Goal: Task Accomplishment & Management: Manage account settings

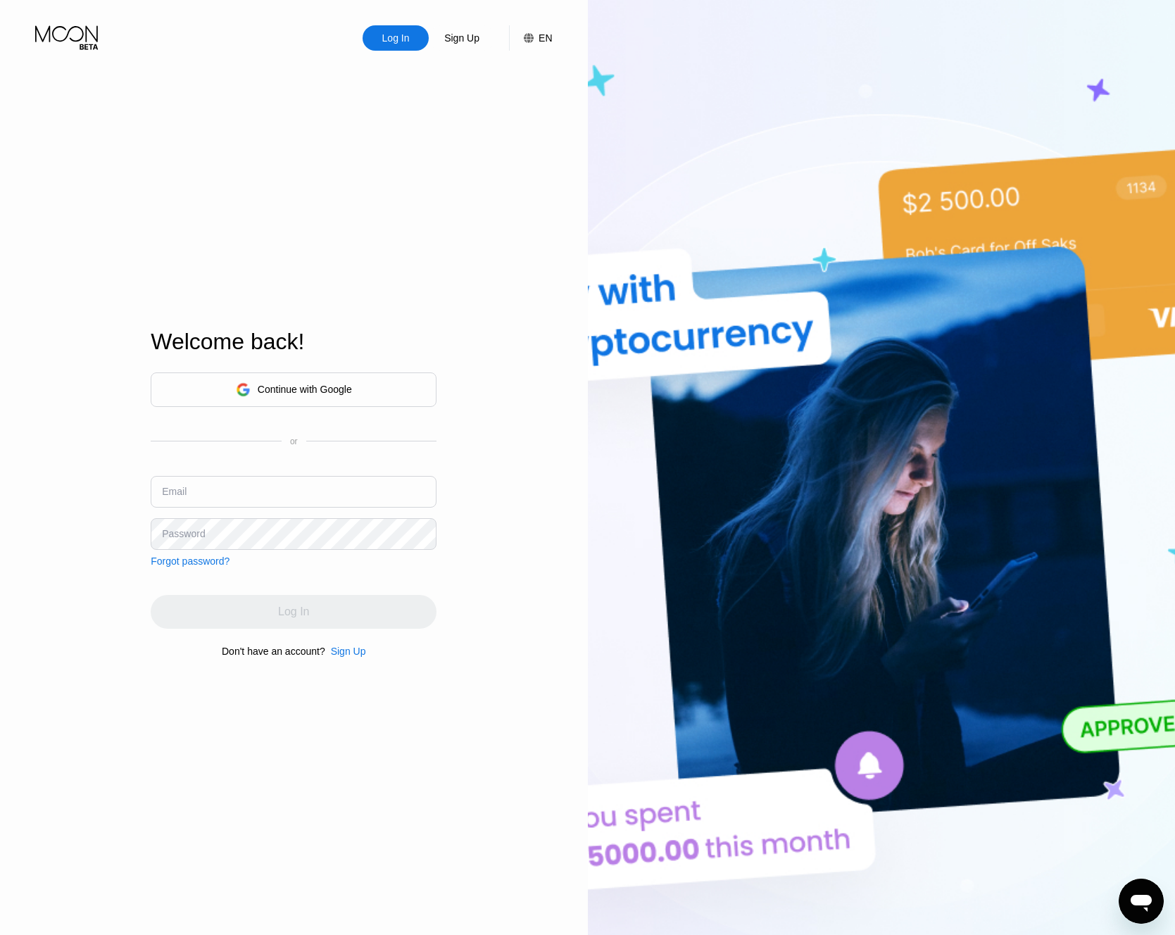
click at [0, 935] on nordpass-portal at bounding box center [0, 935] width 0 height 0
type input "atkinstheodore63@gmail.com"
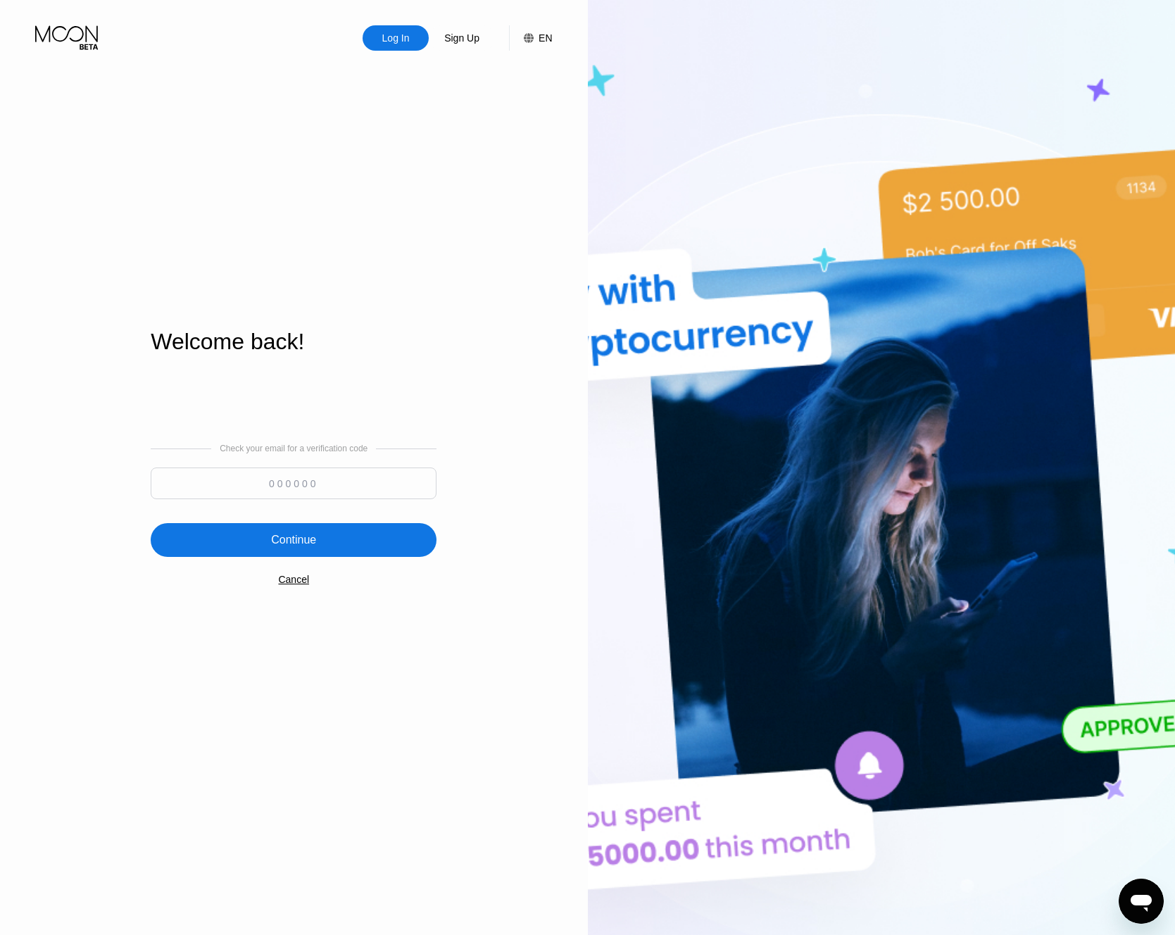
click at [296, 493] on input at bounding box center [294, 484] width 286 height 32
click at [349, 402] on div "Check your email for a verification code Continue Cancel" at bounding box center [294, 515] width 286 height 286
click at [320, 488] on input at bounding box center [294, 484] width 286 height 32
paste input "150252"
type input "150252"
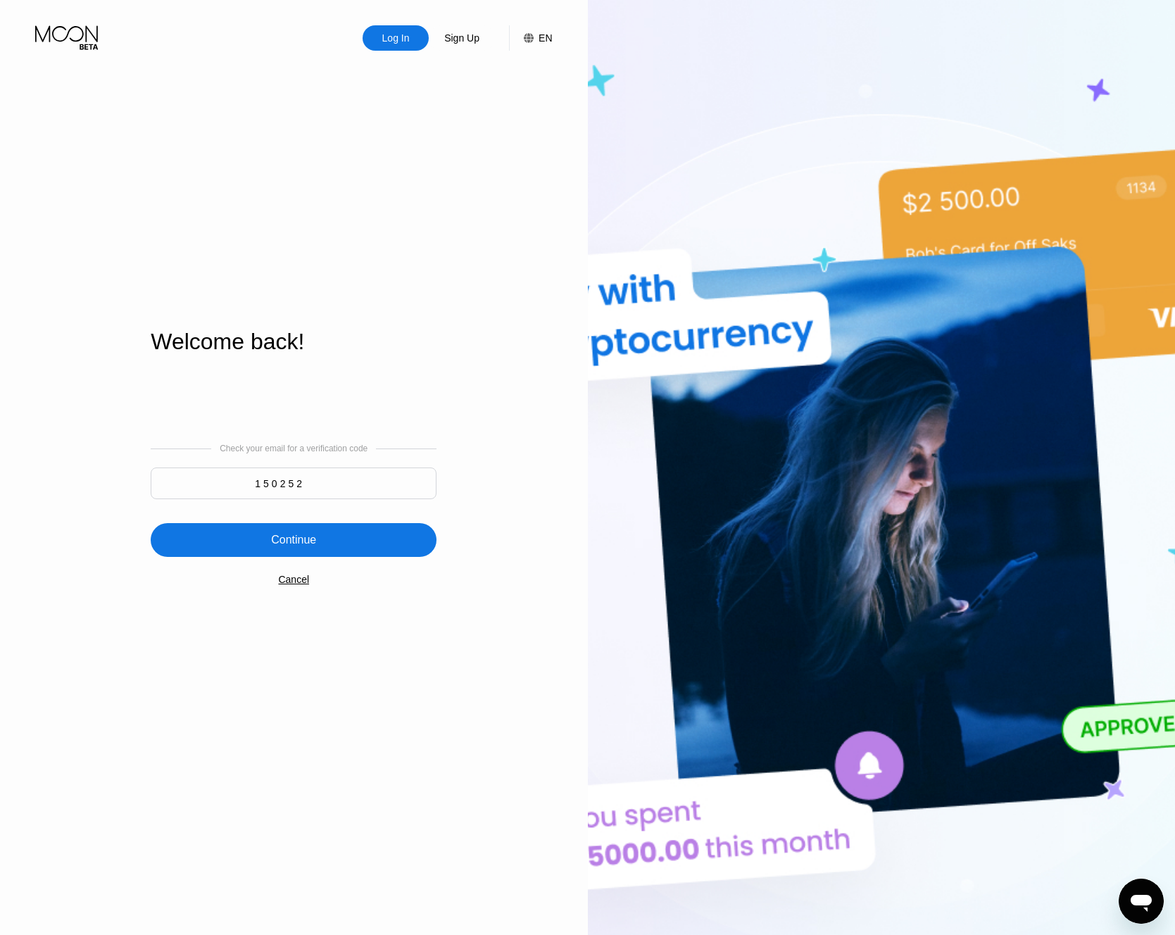
click at [192, 532] on div "Continue" at bounding box center [294, 540] width 286 height 34
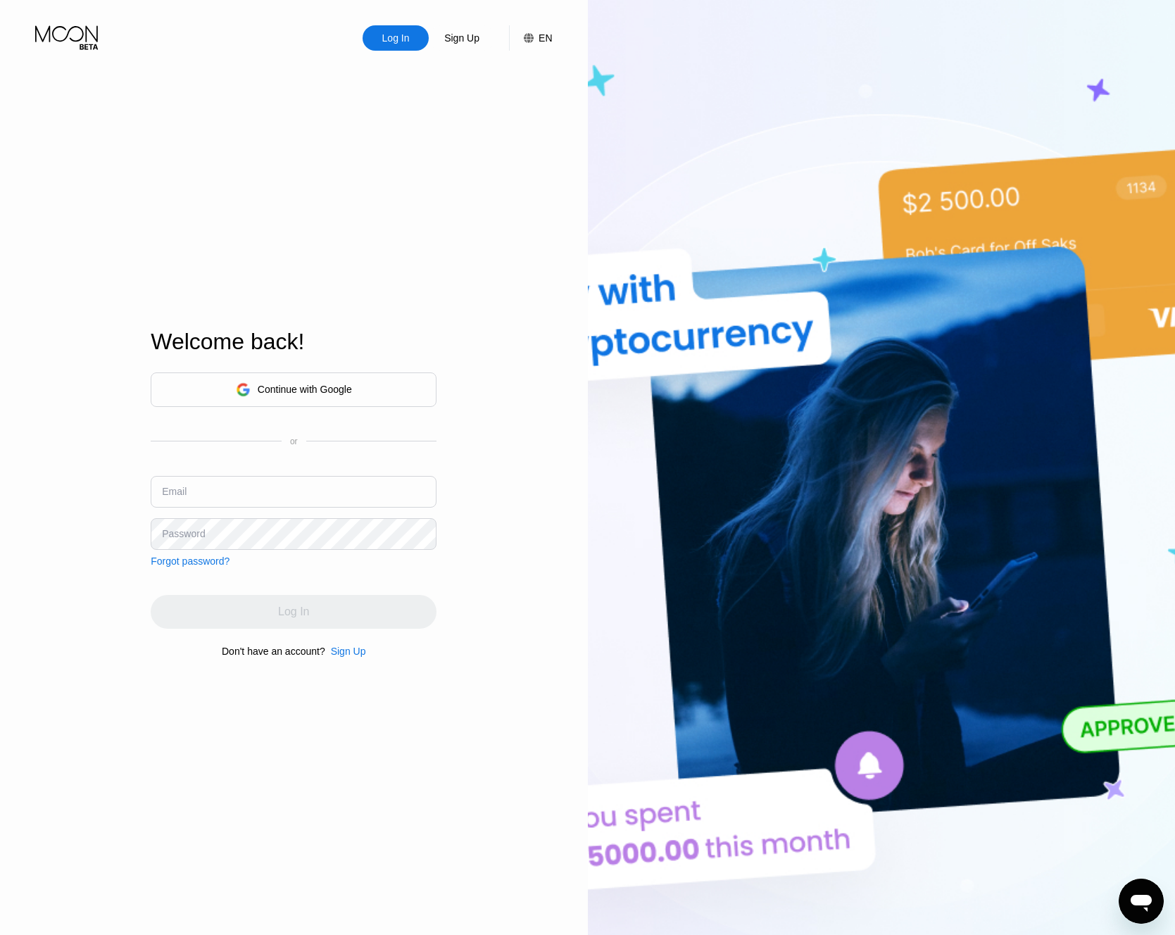
click at [339, 273] on div "Welcome back! Continue with Google or Email Password Forgot password? Log In Do…" at bounding box center [294, 493] width 286 height 1029
click at [240, 389] on icon at bounding box center [243, 389] width 14 height 14
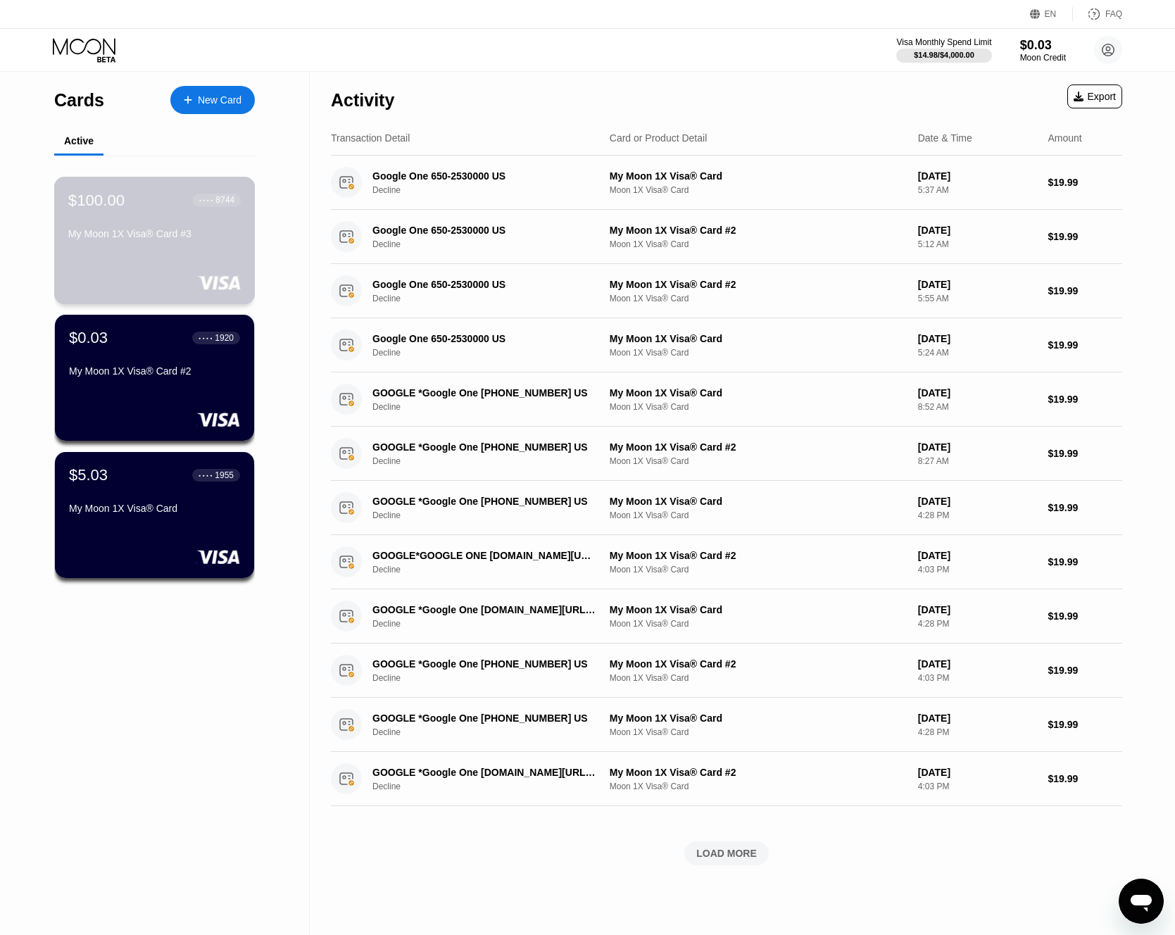
click at [198, 256] on div "$100.00 ● ● ● ● 8744 My Moon 1X Visa® Card #3" at bounding box center [154, 240] width 201 height 127
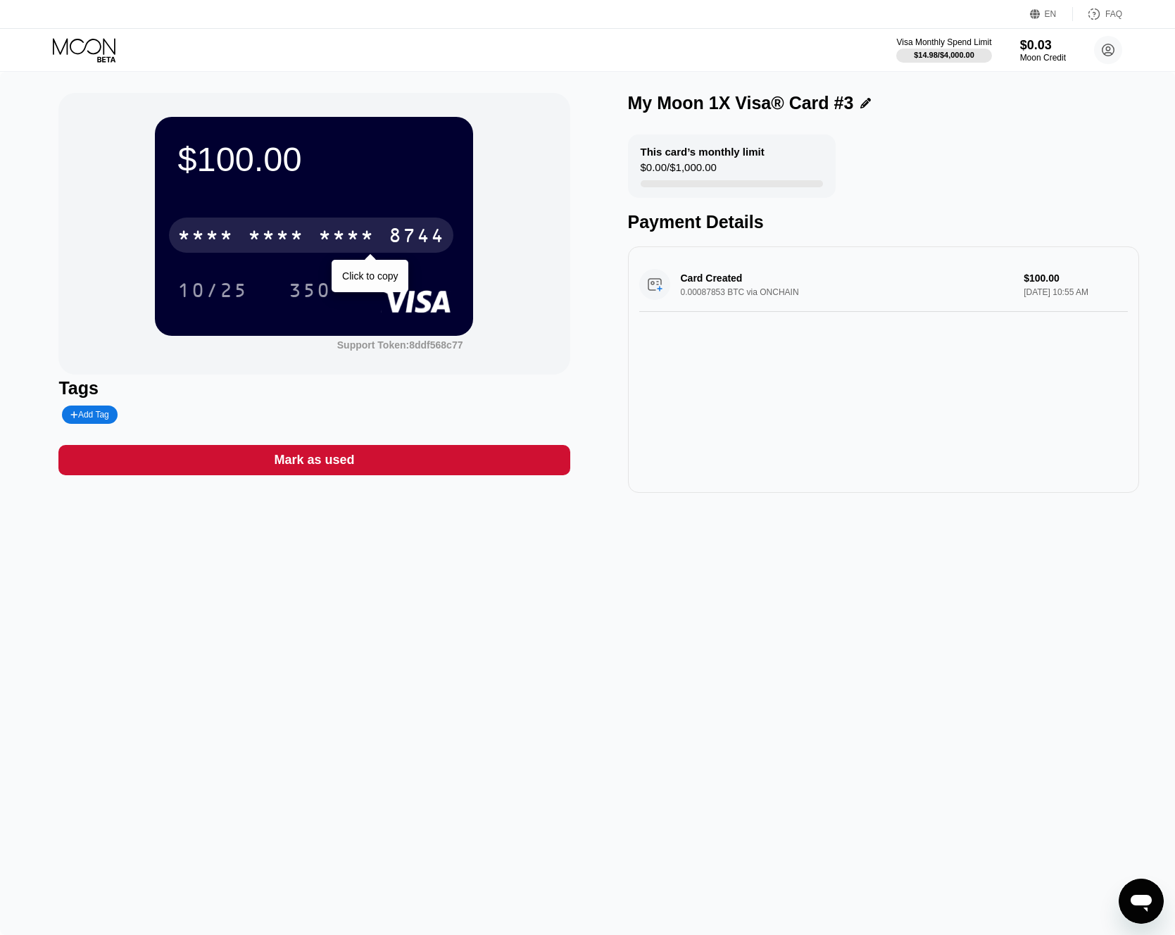
click at [273, 235] on div "* * * *" at bounding box center [276, 237] width 56 height 23
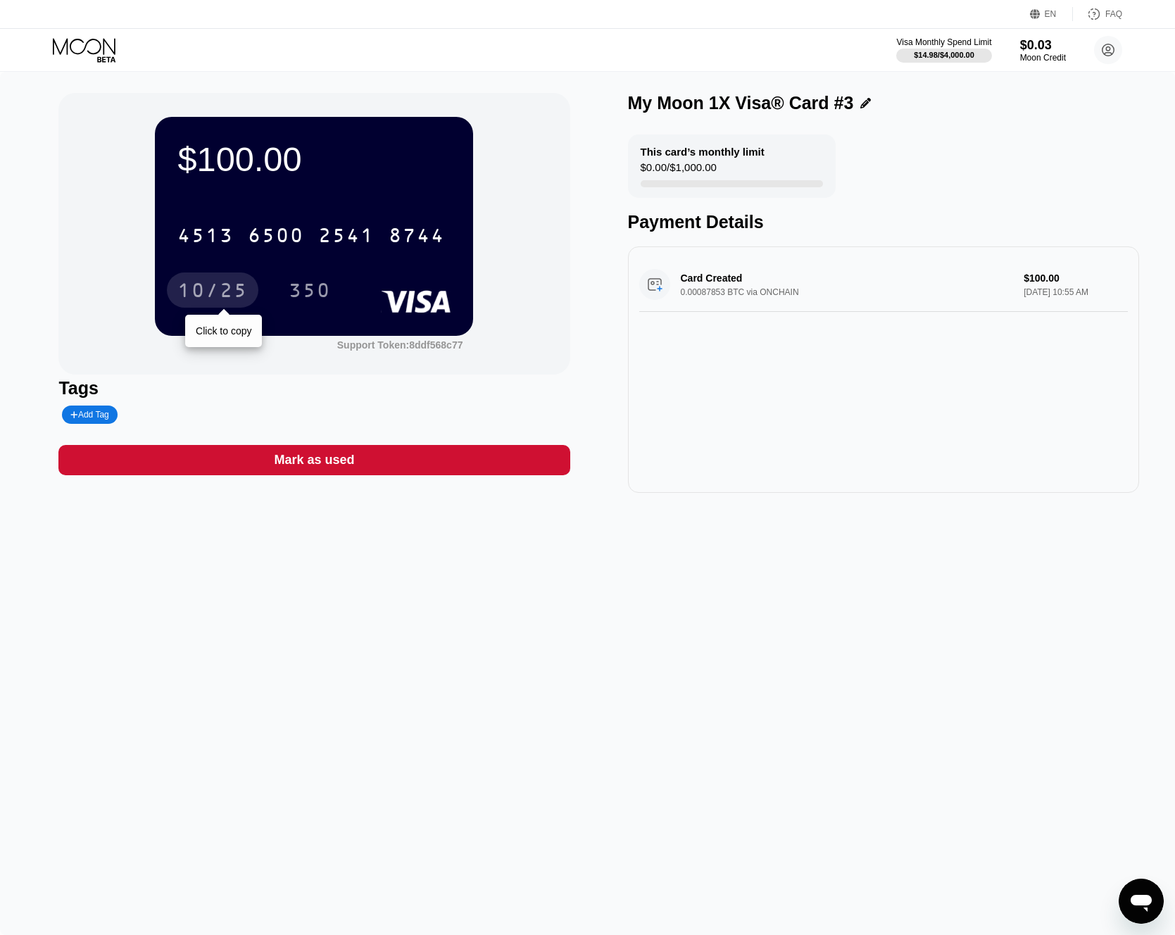
click at [235, 294] on div "10/25" at bounding box center [212, 292] width 70 height 23
click at [302, 287] on div "350" at bounding box center [310, 292] width 42 height 23
